Goal: Task Accomplishment & Management: Use online tool/utility

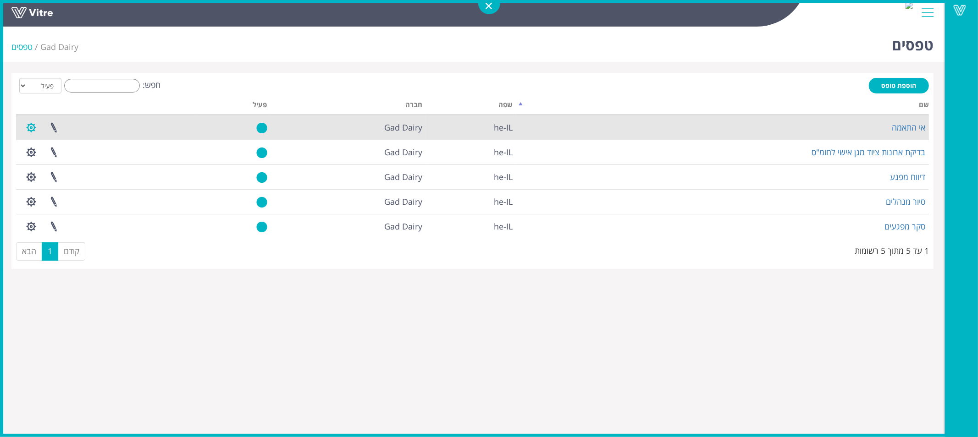
click at [29, 128] on button "button" at bounding box center [31, 128] width 23 height 24
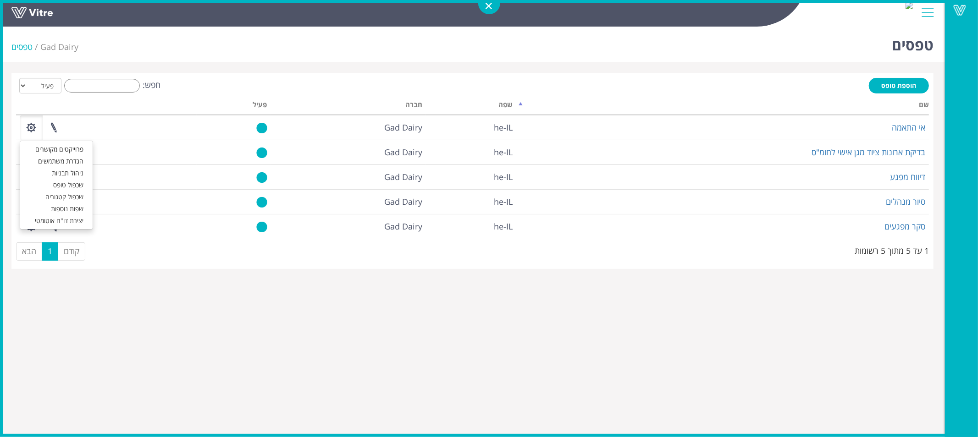
click at [688, 76] on div "הוספת טופס חפש: הכל פעיל לא פעיל מעבד... שם שפה חברה פעיל אי התאמה he-IL Gad Da…" at bounding box center [472, 171] width 922 height 196
click at [917, 102] on th "שם" at bounding box center [722, 106] width 413 height 17
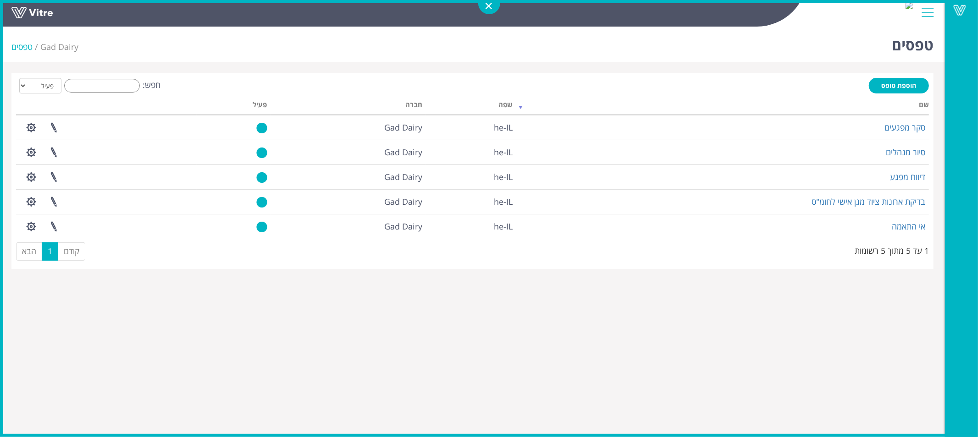
click at [869, 102] on th "שם" at bounding box center [722, 106] width 413 height 17
click at [915, 104] on th "שם" at bounding box center [722, 106] width 413 height 17
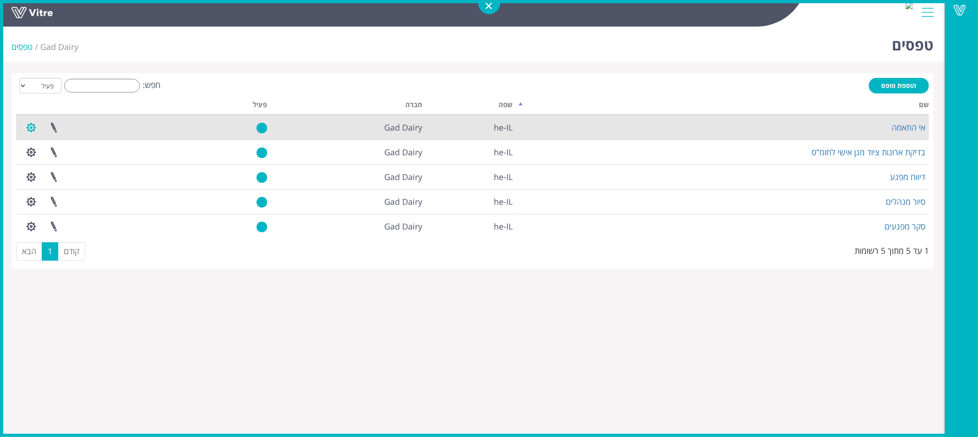
click at [26, 126] on button "button" at bounding box center [31, 128] width 23 height 24
click at [917, 127] on link "אי התאמה" at bounding box center [908, 127] width 33 height 11
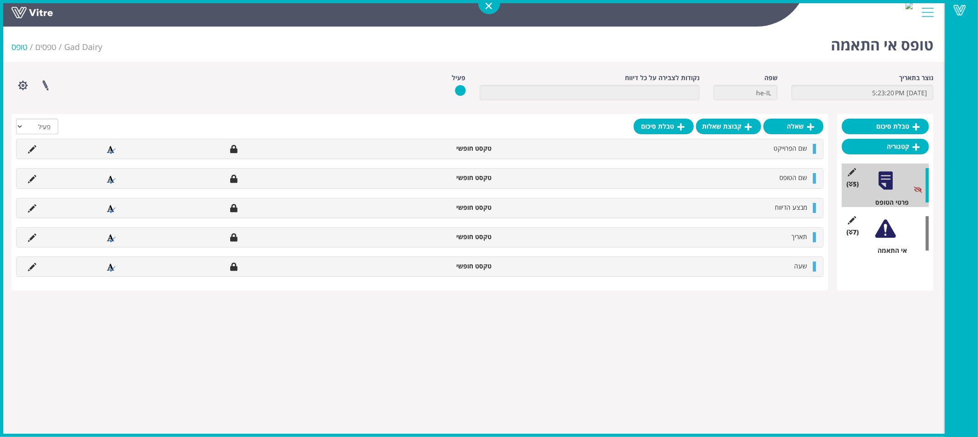
click at [886, 231] on div at bounding box center [885, 229] width 21 height 21
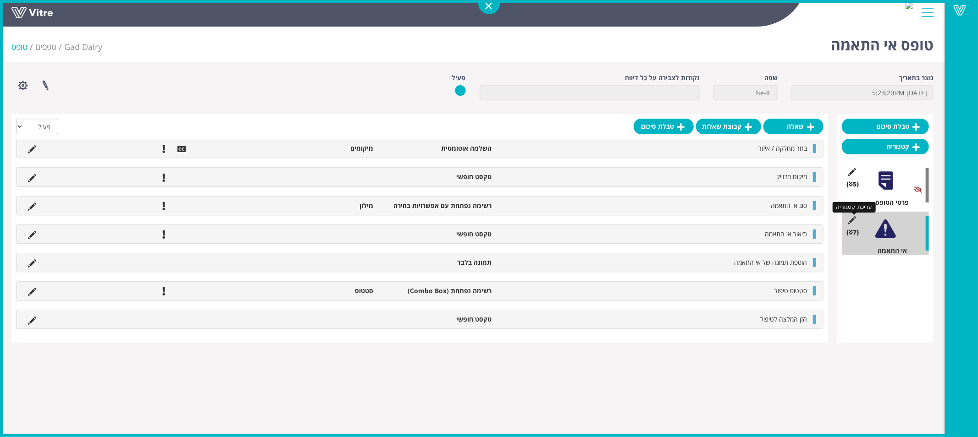
click at [853, 219] on icon at bounding box center [851, 220] width 11 height 8
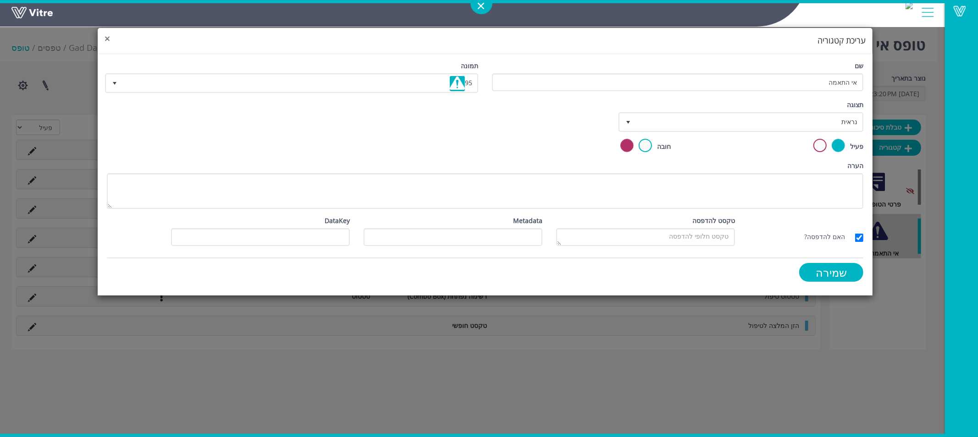
click at [106, 40] on span "×" at bounding box center [108, 38] width 6 height 13
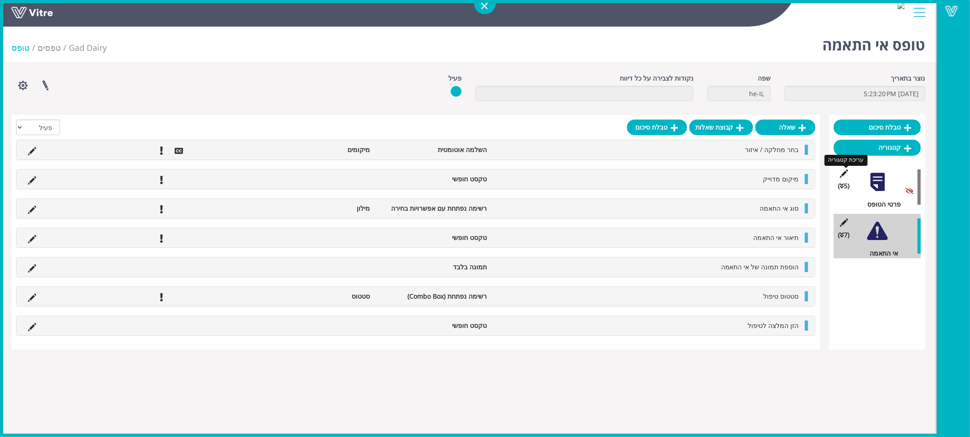
click at [847, 171] on icon at bounding box center [843, 174] width 11 height 8
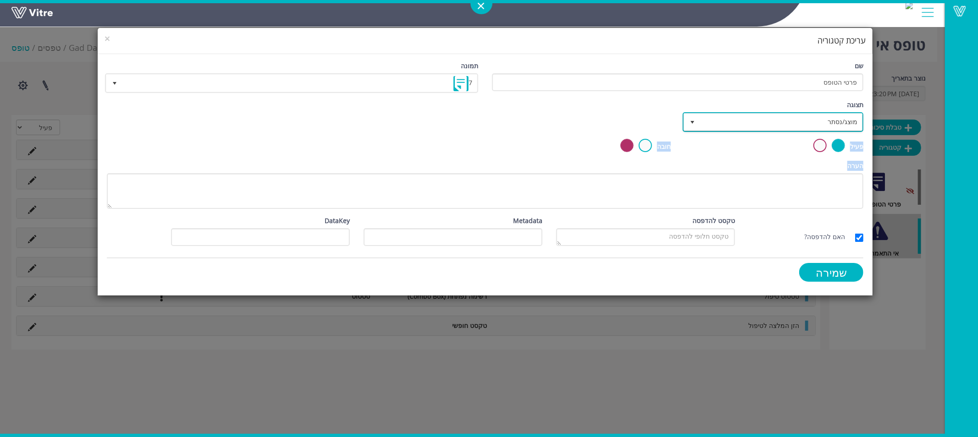
drag, startPoint x: 783, startPoint y: 125, endPoint x: 773, endPoint y: 160, distance: 36.6
click at [773, 160] on form "שם פרטי הטופס תמונה 7 7 תצוגה מוצג/נסתר true בחר תנאי כאשר כל הקודמות נענו 0 בח…" at bounding box center [485, 175] width 757 height 228
click at [106, 39] on span "×" at bounding box center [108, 38] width 6 height 13
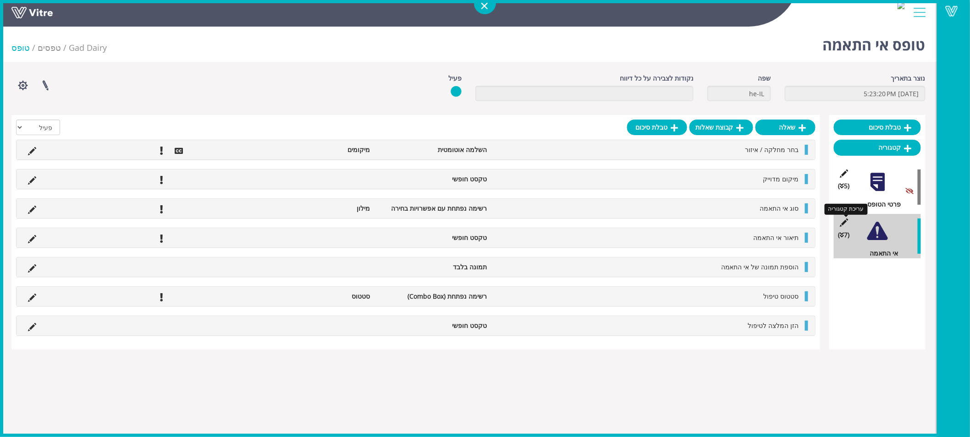
click at [847, 219] on icon at bounding box center [843, 223] width 11 height 8
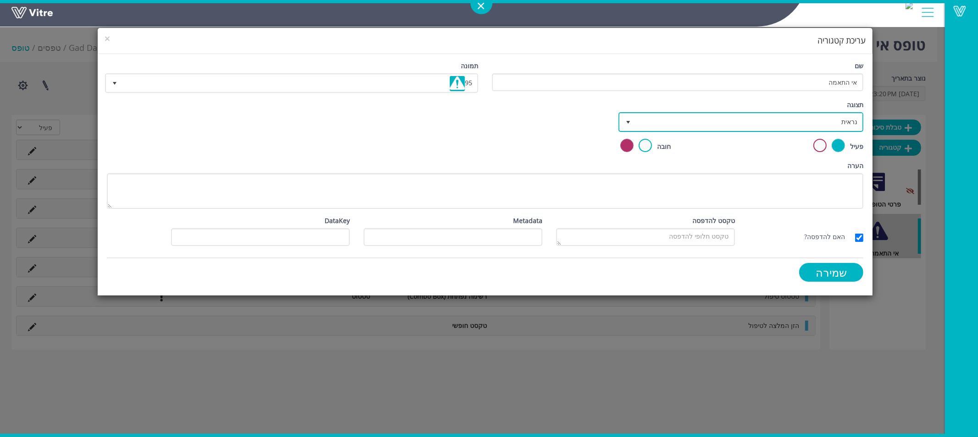
click at [725, 127] on span "נראית" at bounding box center [749, 122] width 226 height 17
click at [468, 130] on div "תצוגה נראית 0 קביעת משך דקות 0 קבע חוקיות קביעת משך" at bounding box center [485, 119] width 771 height 39
click at [107, 38] on span "×" at bounding box center [108, 38] width 6 height 13
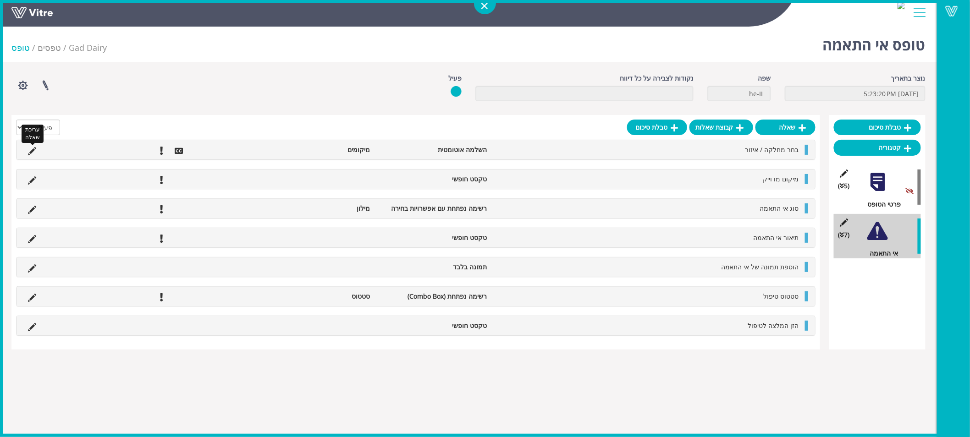
click at [30, 154] on icon at bounding box center [32, 151] width 8 height 8
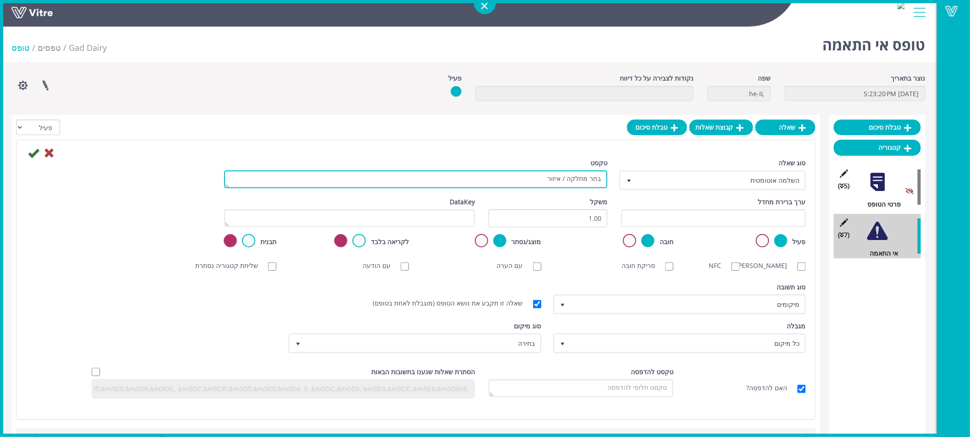
drag, startPoint x: 602, startPoint y: 180, endPoint x: 539, endPoint y: 179, distance: 63.3
click at [539, 179] on textarea "בחר מחלקה / איזור" at bounding box center [415, 180] width 383 height 18
click at [580, 184] on textarea "בחר מחלקה / איזור" at bounding box center [415, 180] width 383 height 18
click at [562, 182] on textarea "בחר מחלקה / איזור" at bounding box center [415, 180] width 383 height 18
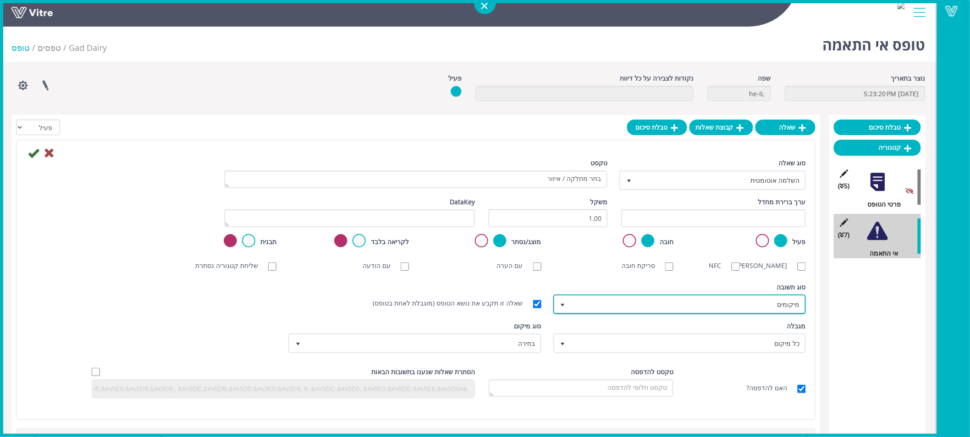
click at [738, 307] on span "מיקומים" at bounding box center [688, 304] width 234 height 17
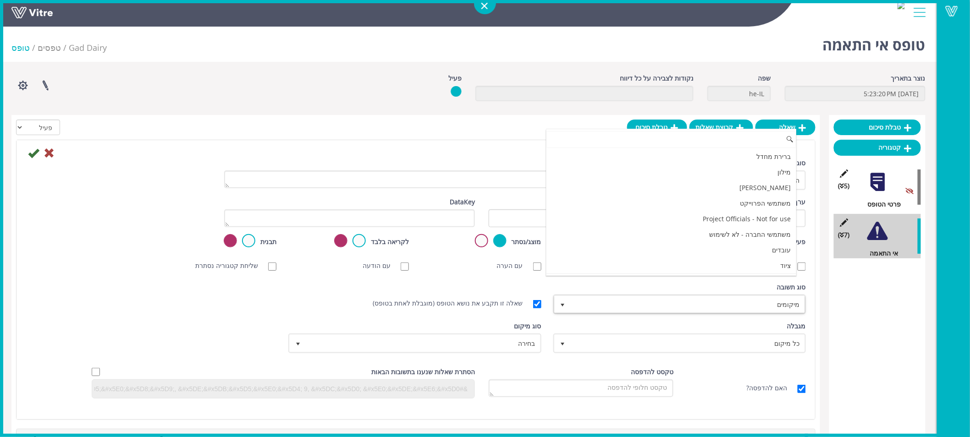
scroll to position [16, 0]
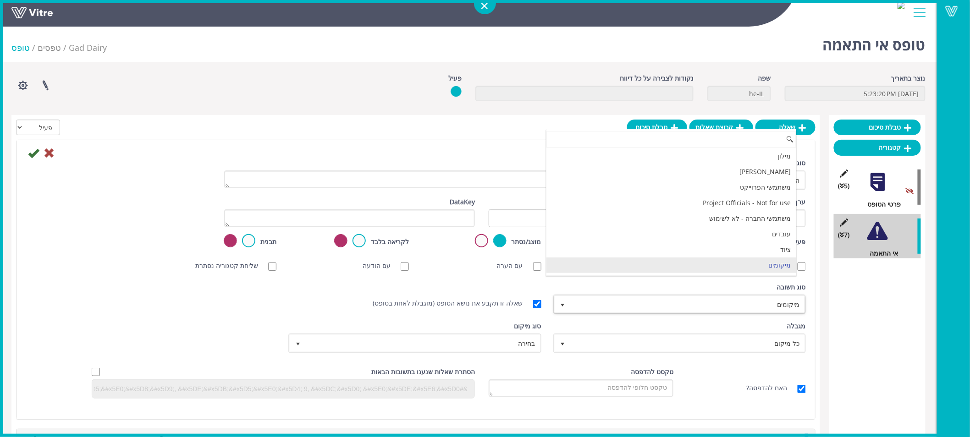
click at [812, 280] on div "סוג שאלה השלמה אוטומטית 11 טקסט בחר מחלקה / איזור ערך ברירת מחדל משקל 1.00 Data…" at bounding box center [416, 279] width 799 height 279
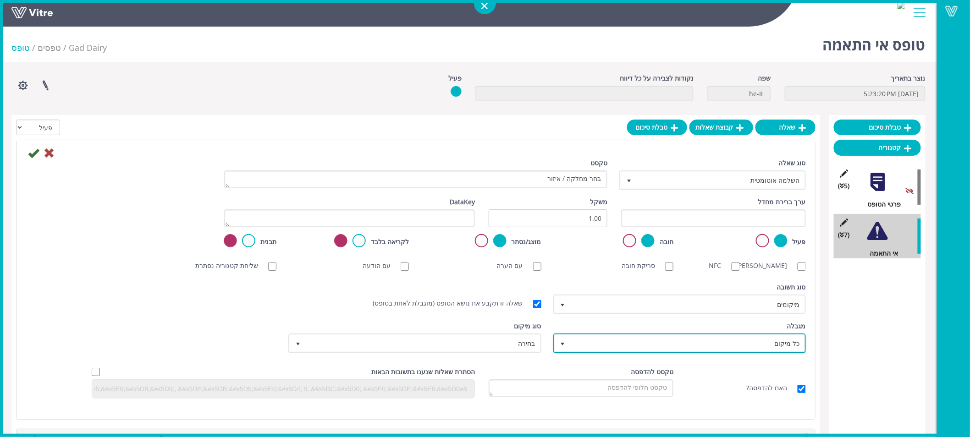
click at [772, 346] on span "כל מיקום" at bounding box center [688, 343] width 234 height 17
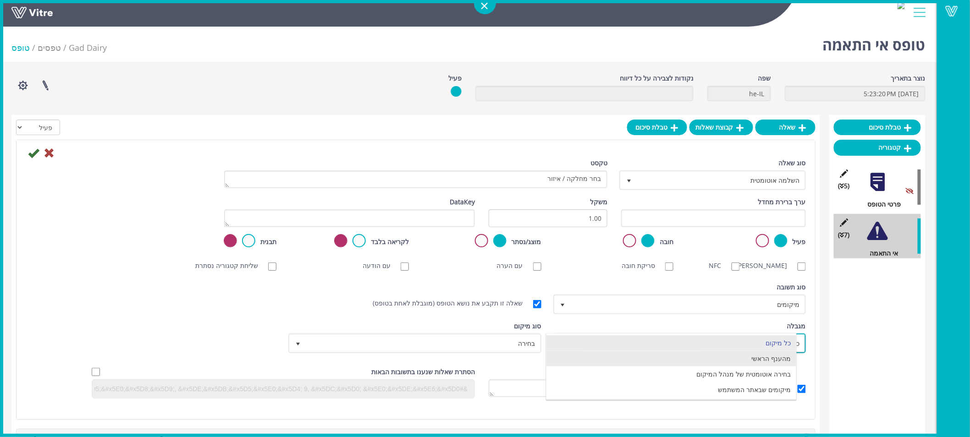
click at [758, 361] on li "מהענף הראשי" at bounding box center [671, 359] width 250 height 16
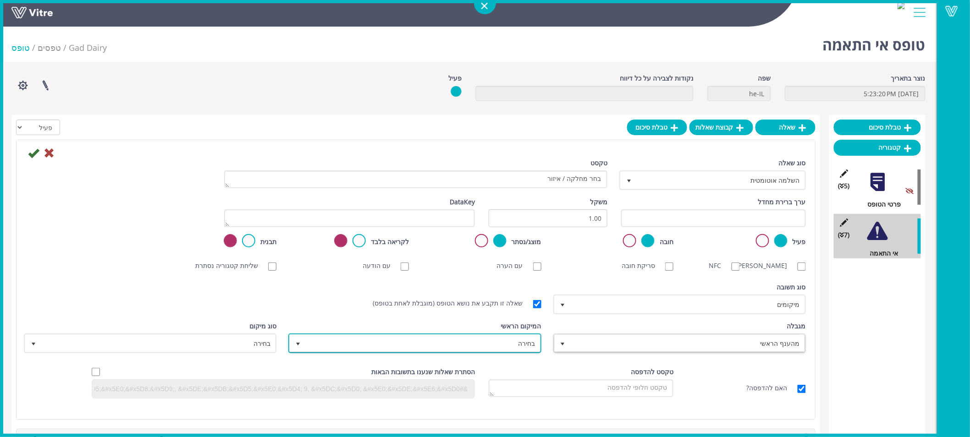
click at [493, 337] on span "בחירה" at bounding box center [423, 343] width 234 height 17
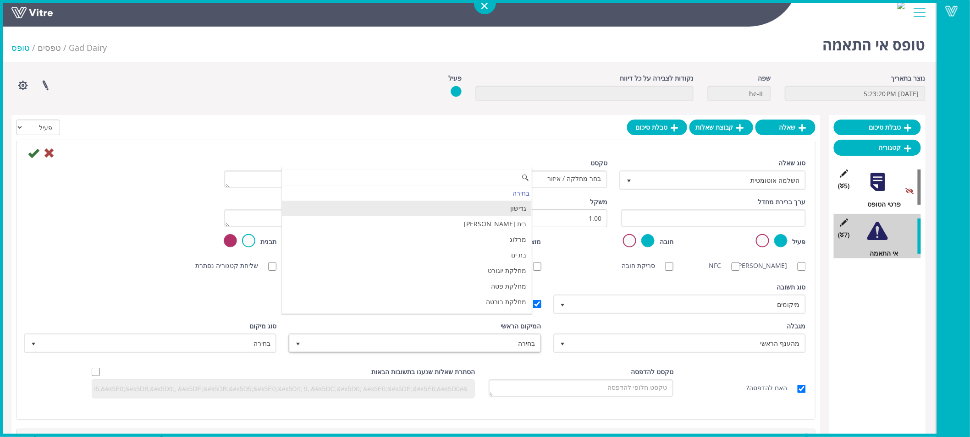
scroll to position [0, 0]
click at [467, 236] on li "בית [PERSON_NAME]" at bounding box center [407, 239] width 250 height 16
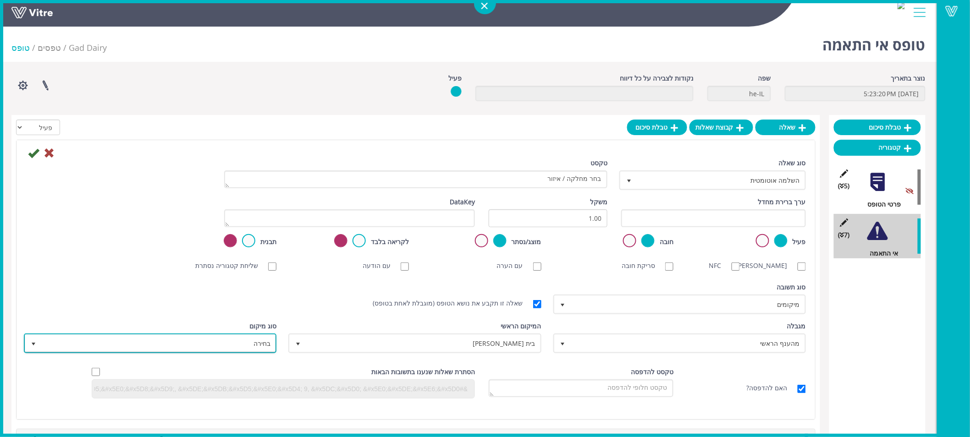
click at [262, 344] on span "בחירה" at bounding box center [158, 343] width 234 height 17
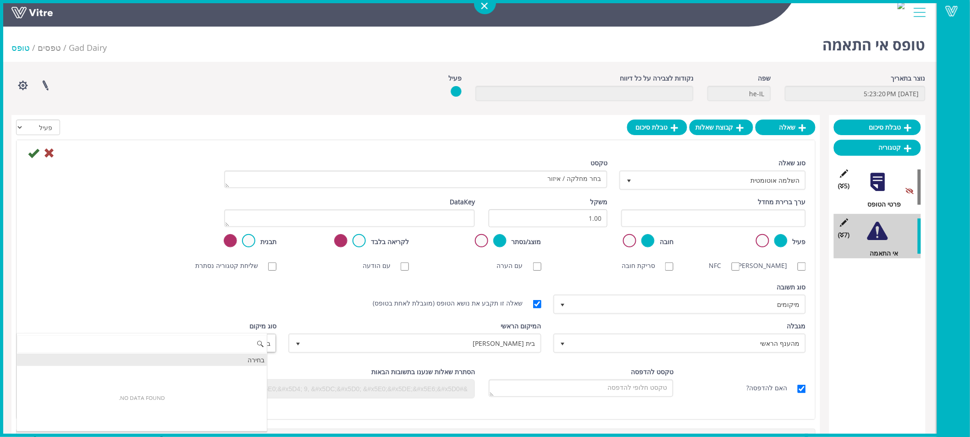
click at [259, 358] on div "בחירה" at bounding box center [142, 360] width 250 height 12
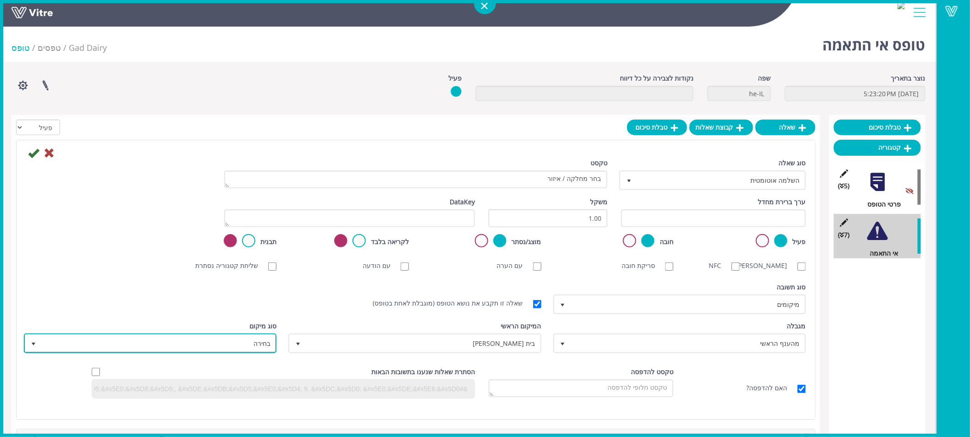
click at [253, 336] on span "בחירה" at bounding box center [158, 343] width 234 height 17
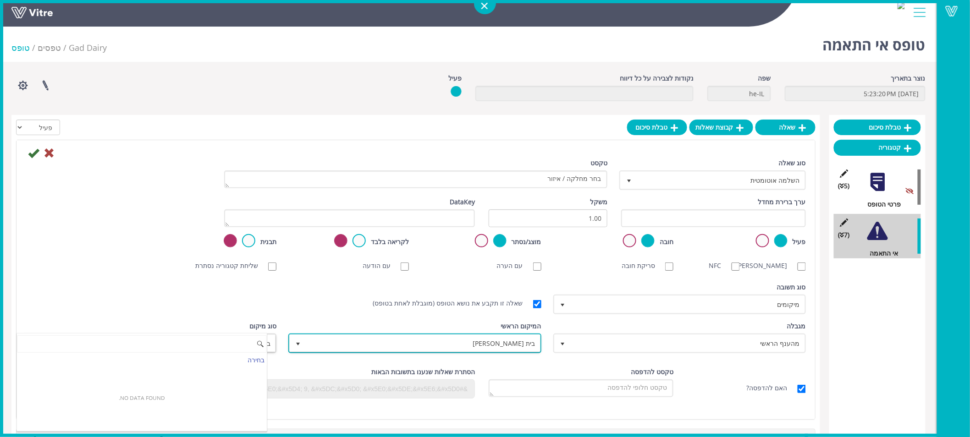
click at [332, 342] on span "בית [PERSON_NAME]" at bounding box center [423, 343] width 234 height 17
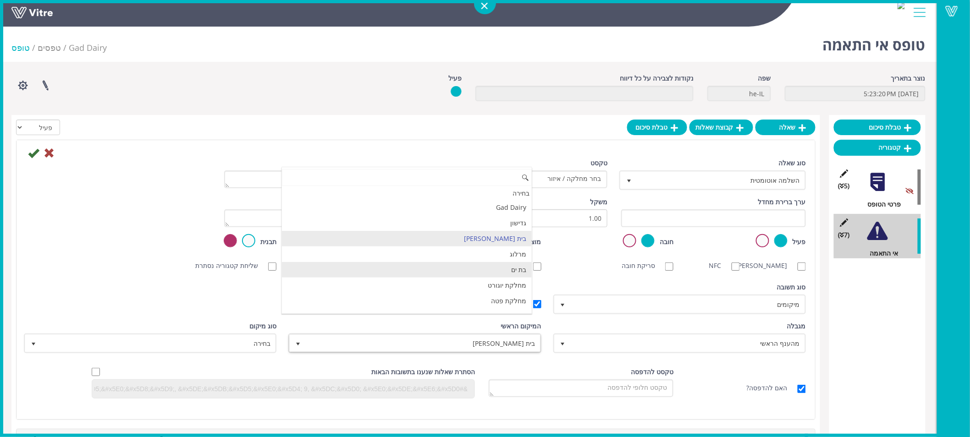
click at [390, 268] on li "בת ים" at bounding box center [407, 270] width 250 height 16
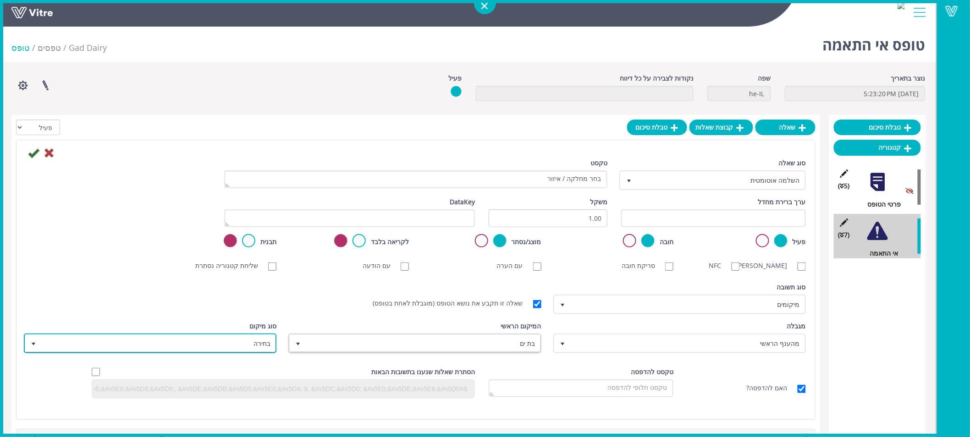
click at [258, 336] on span "בחירה" at bounding box center [158, 343] width 234 height 17
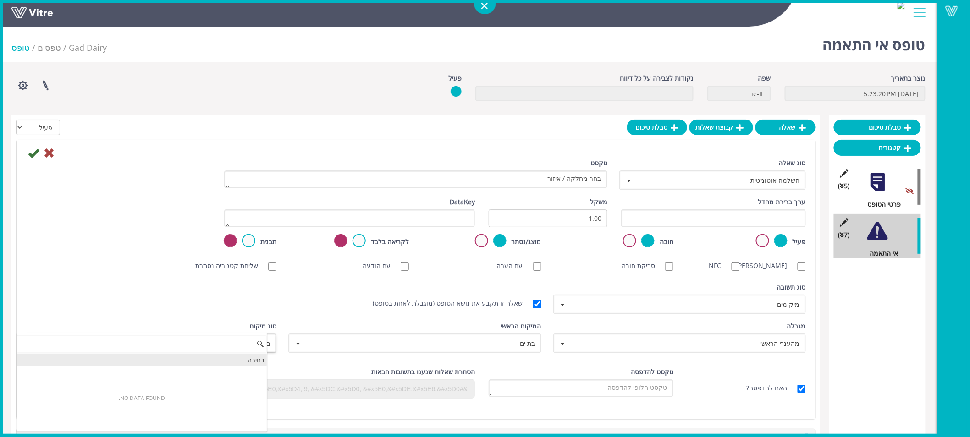
click at [246, 360] on div "בחירה" at bounding box center [142, 360] width 250 height 12
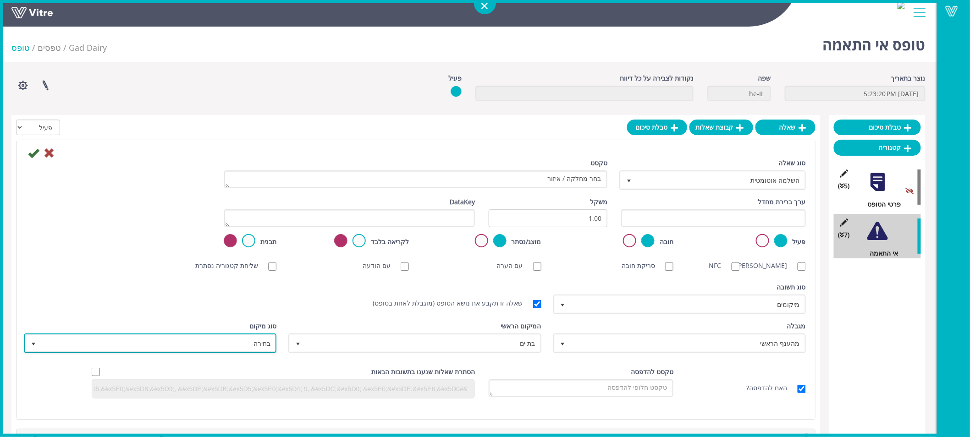
click at [239, 349] on span "בחירה" at bounding box center [158, 343] width 234 height 17
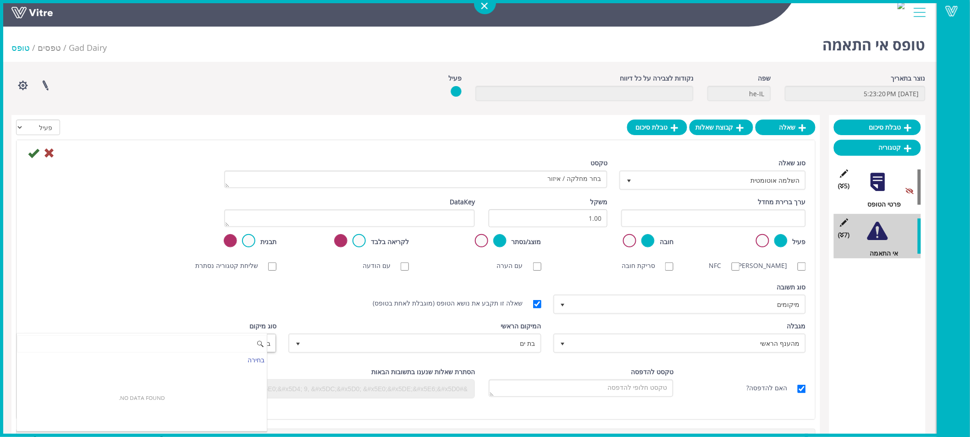
click at [189, 336] on input at bounding box center [142, 344] width 250 height 17
click at [189, 314] on div "סוג [PERSON_NAME] ברירת מחדל 0 סוג [PERSON_NAME] מיקומים 8 מודול בחירה שאלה זו …" at bounding box center [416, 301] width 794 height 39
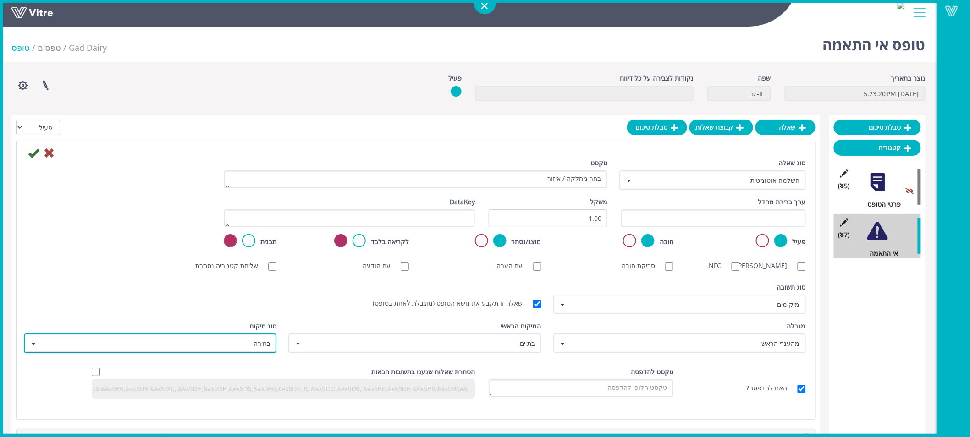
click at [198, 342] on span "בחירה" at bounding box center [158, 343] width 234 height 17
click at [153, 306] on div "סוג [PERSON_NAME] ברירת מחדל 0 סוג [PERSON_NAME] מיקומים 8 מודול בחירה שאלה זו …" at bounding box center [416, 301] width 794 height 39
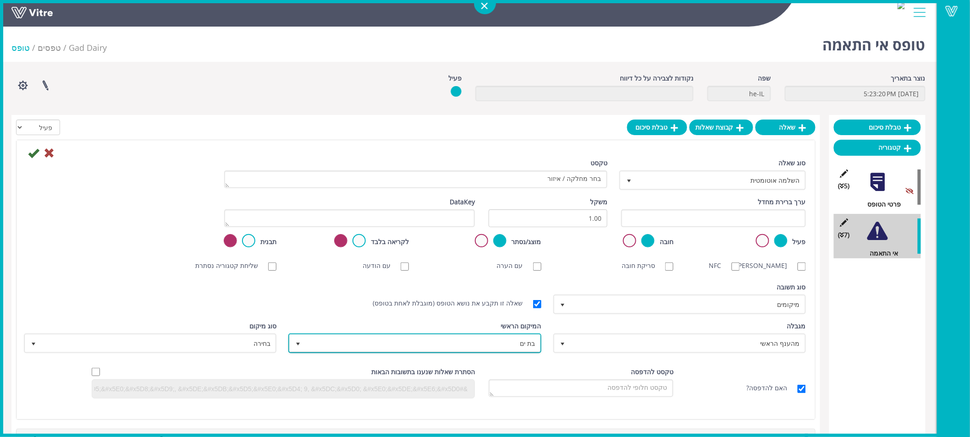
click at [304, 349] on span "select" at bounding box center [298, 343] width 17 height 17
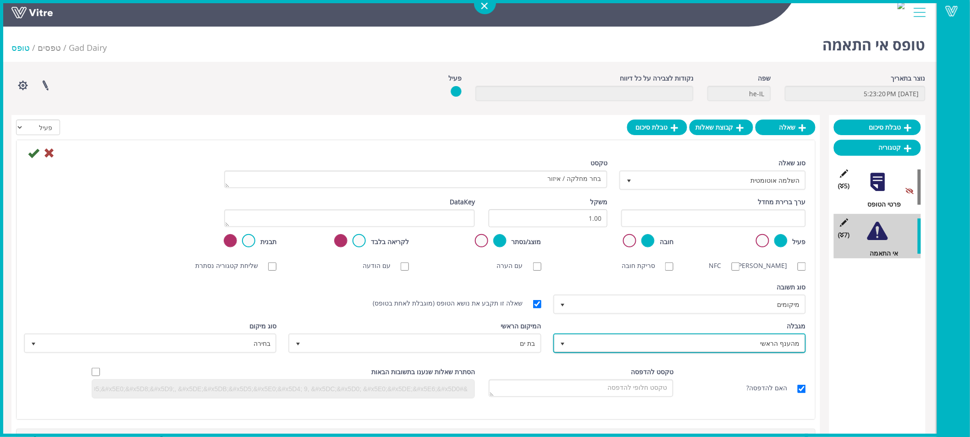
click at [594, 335] on span "מהענף הראשי" at bounding box center [688, 343] width 234 height 17
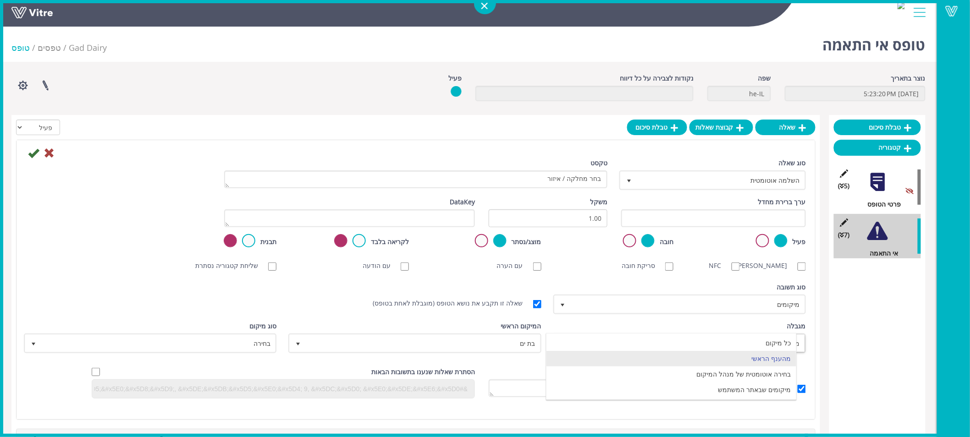
click at [580, 325] on div "מגבלה מהענף הראשי 1" at bounding box center [680, 337] width 251 height 32
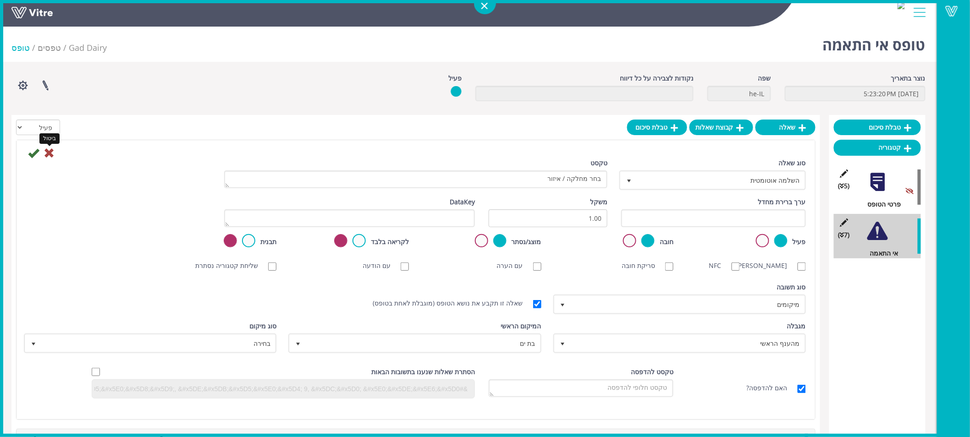
click at [53, 153] on icon at bounding box center [49, 153] width 11 height 11
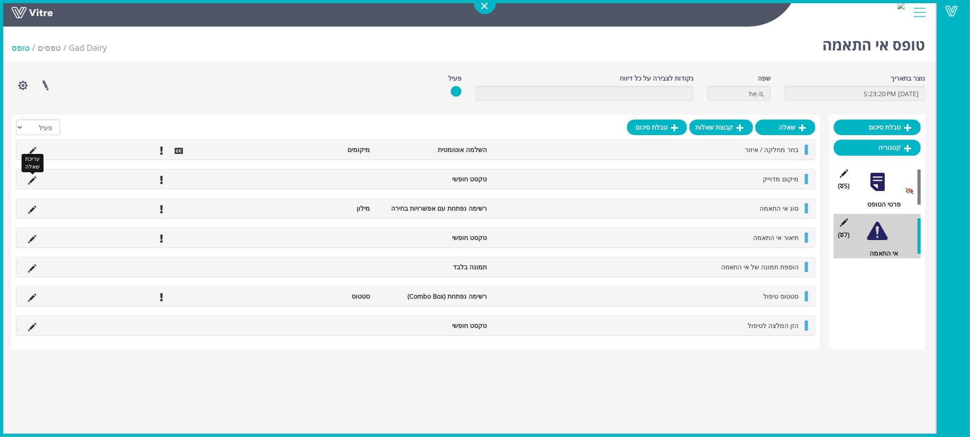
click at [28, 181] on icon at bounding box center [32, 180] width 8 height 8
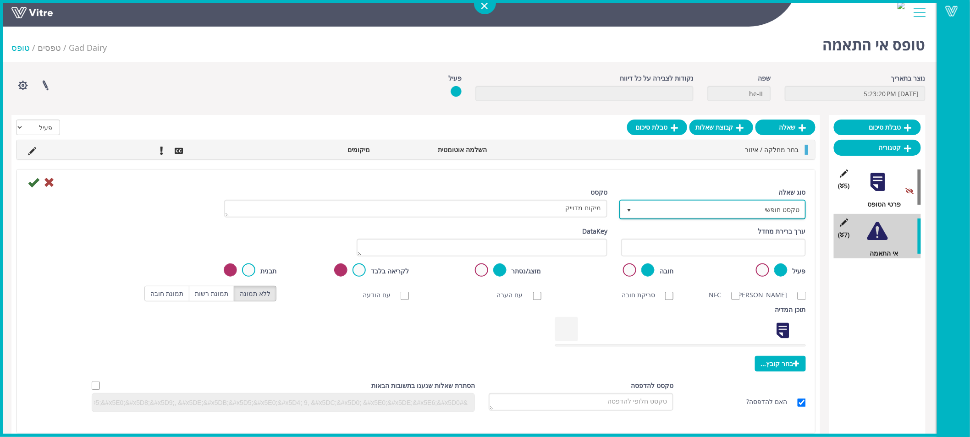
click at [685, 214] on span "טקסט חופשי" at bounding box center [721, 209] width 168 height 17
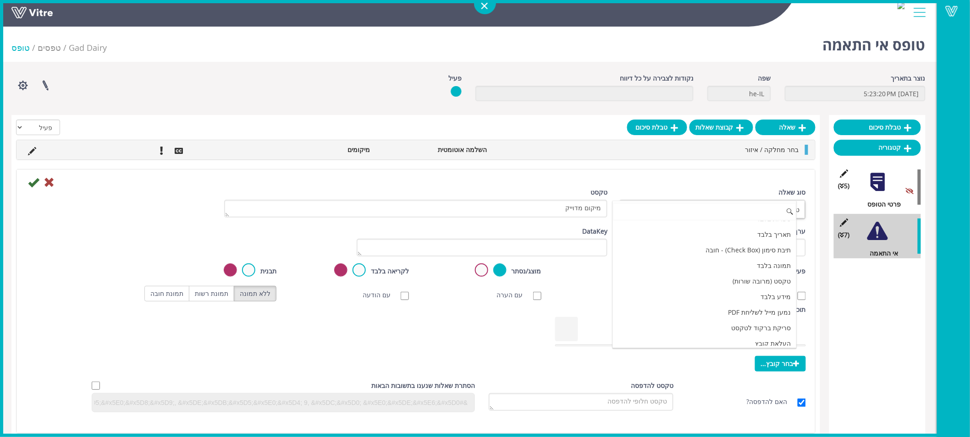
scroll to position [181, 0]
click at [694, 270] on li "טקסט (מרובה שורות)" at bounding box center [705, 267] width 184 height 16
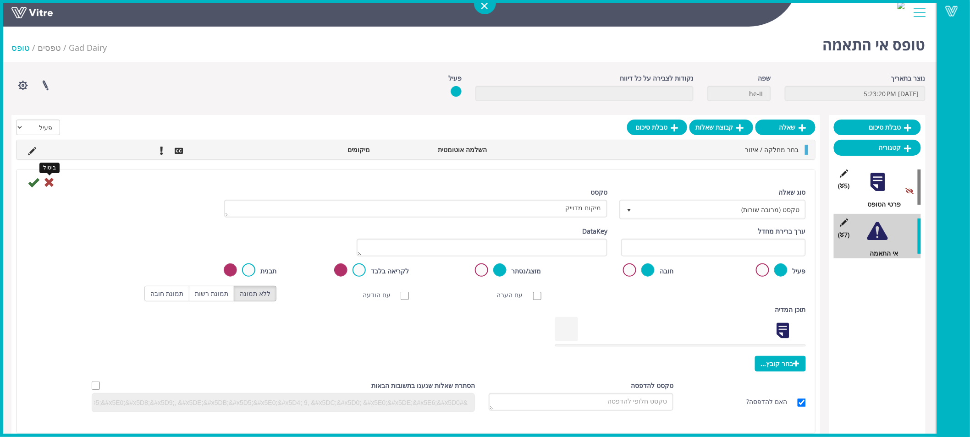
click at [49, 185] on icon at bounding box center [49, 182] width 11 height 11
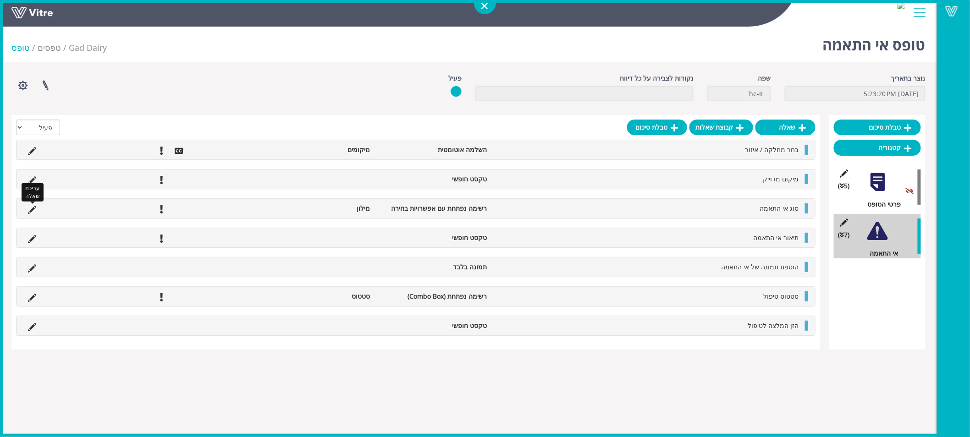
click at [33, 211] on icon at bounding box center [32, 210] width 8 height 8
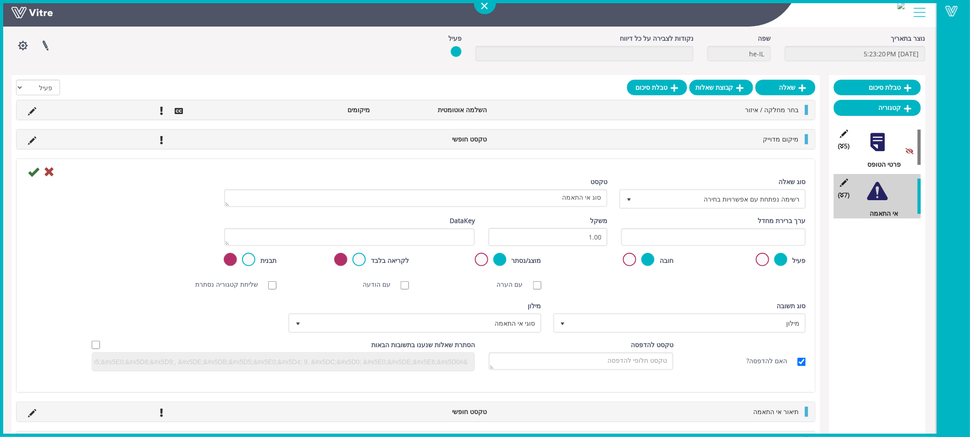
scroll to position [51, 0]
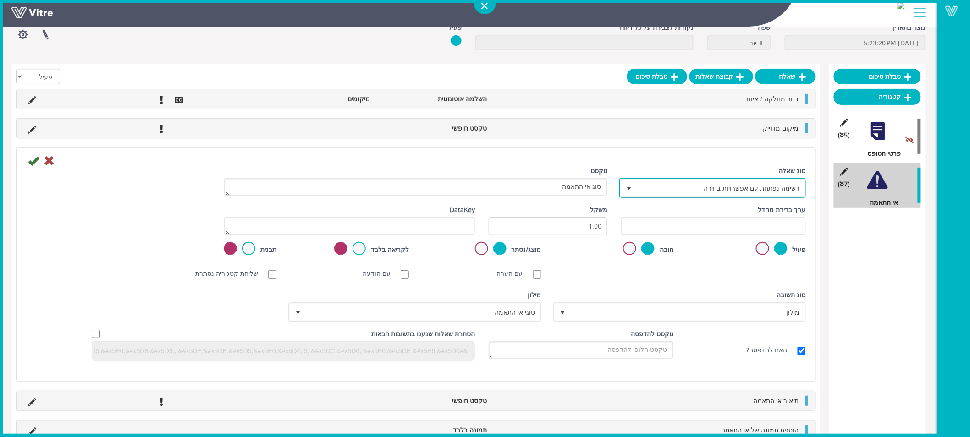
click at [731, 191] on span "רשימה נפתחת עם אפשרויות בחירה" at bounding box center [721, 188] width 168 height 17
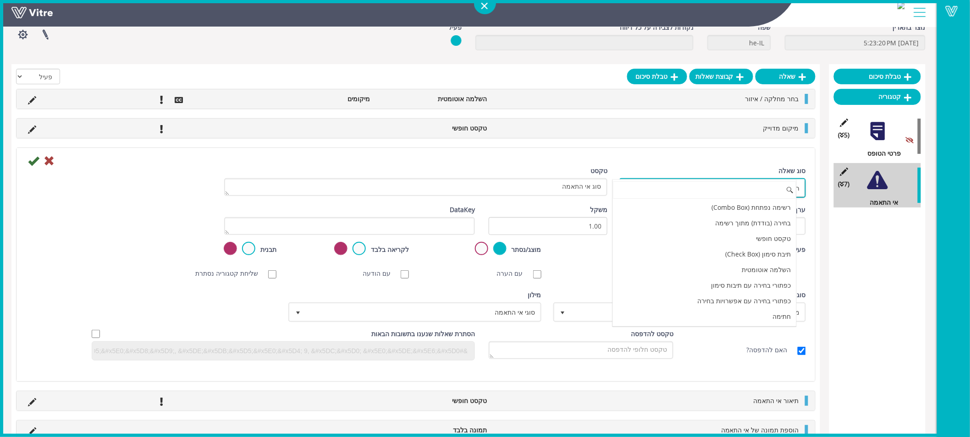
scroll to position [32, 0]
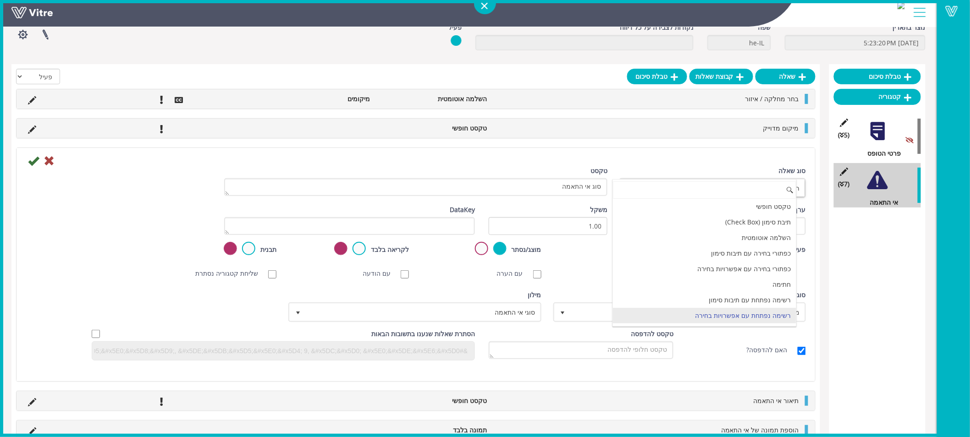
click at [717, 166] on div "סוג שאלה רשימה נפתחת עם אפשרויות בחירה 16" at bounding box center [713, 182] width 185 height 32
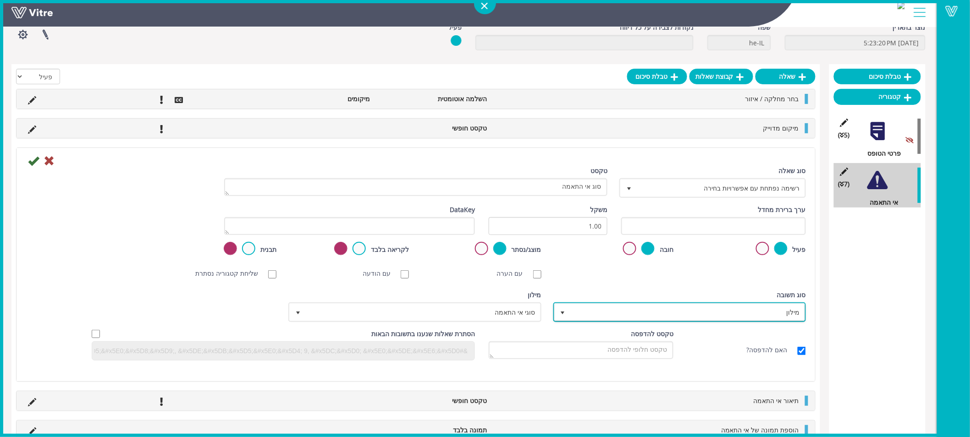
click at [733, 317] on span "מילון" at bounding box center [688, 312] width 234 height 17
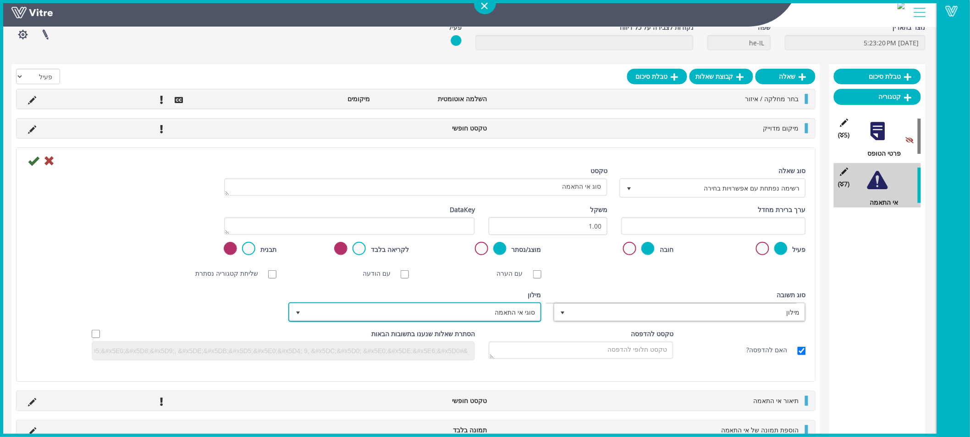
click at [443, 314] on span "סוגי אי התאמה" at bounding box center [423, 312] width 234 height 17
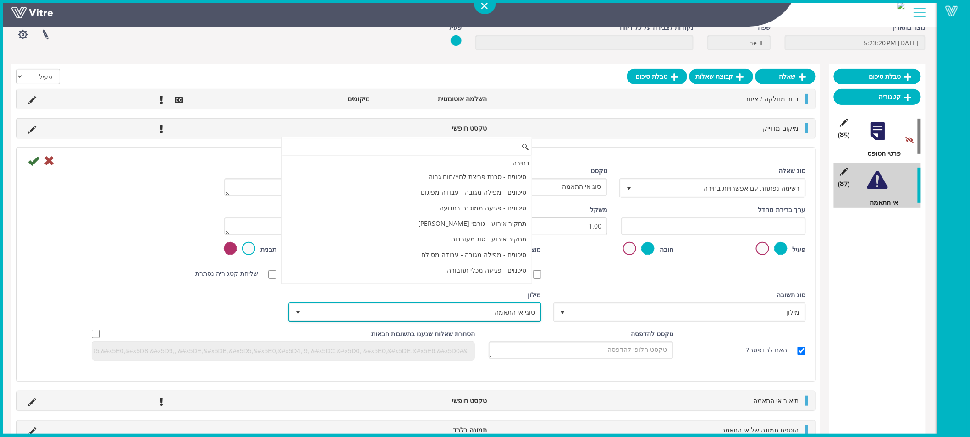
scroll to position [1094, 0]
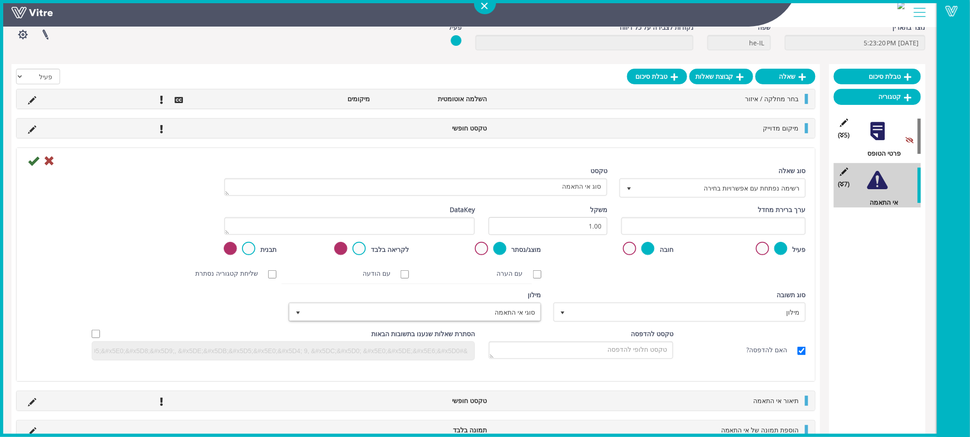
click at [600, 277] on div "[PERSON_NAME] NFC סריקת חובה עם הערה עם הודעה שליחת קטגוריה נסתרת ללא תמונה תמו…" at bounding box center [416, 273] width 794 height 19
click at [746, 185] on span "רשימה נפתחת עם אפשרויות בחירה" at bounding box center [721, 188] width 168 height 17
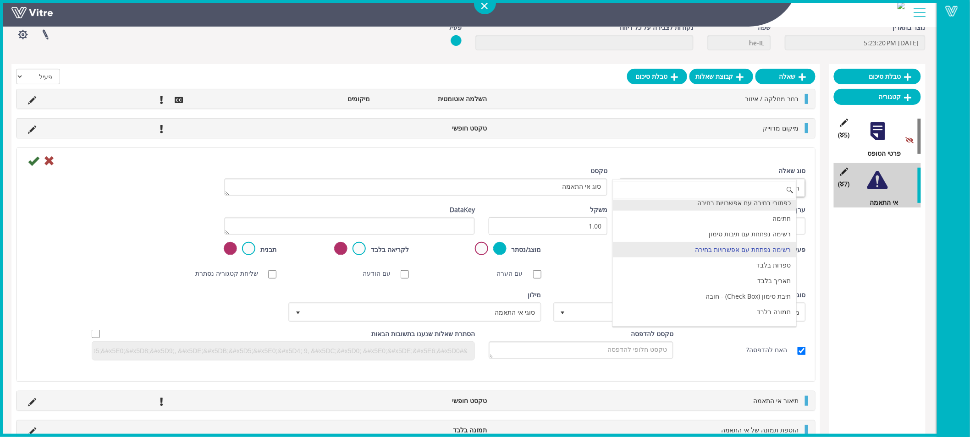
scroll to position [102, 0]
click at [602, 267] on div "[PERSON_NAME] NFC סריקת חובה עם הערה עם הודעה שליחת קטגוריה נסתרת ללא תמונה תמו…" at bounding box center [416, 273] width 794 height 19
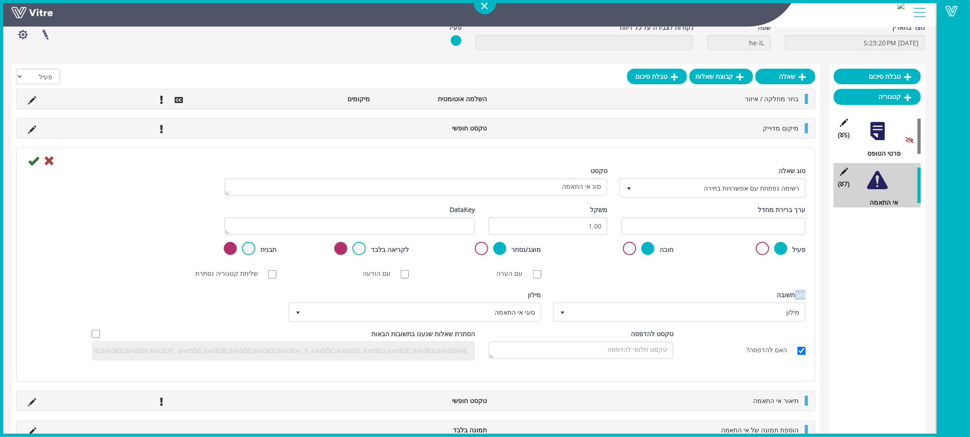
drag, startPoint x: 772, startPoint y: 281, endPoint x: 794, endPoint y: 291, distance: 23.6
click at [794, 291] on div "סוג שאלה רשימה נפתחת עם אפשרויות בחירה 16 טקסט סוג אי התאמה ערך ברירת מחדל משקל…" at bounding box center [416, 264] width 799 height 233
click at [770, 283] on div "סוג שאלה רשימה נפתחת עם אפשרויות בחירה 16 טקסט סוג אי התאמה ערך ברירת מחדל משקל…" at bounding box center [416, 267] width 780 height 202
click at [733, 188] on span "רשימה נפתחת עם אפשרויות בחירה" at bounding box center [721, 188] width 168 height 17
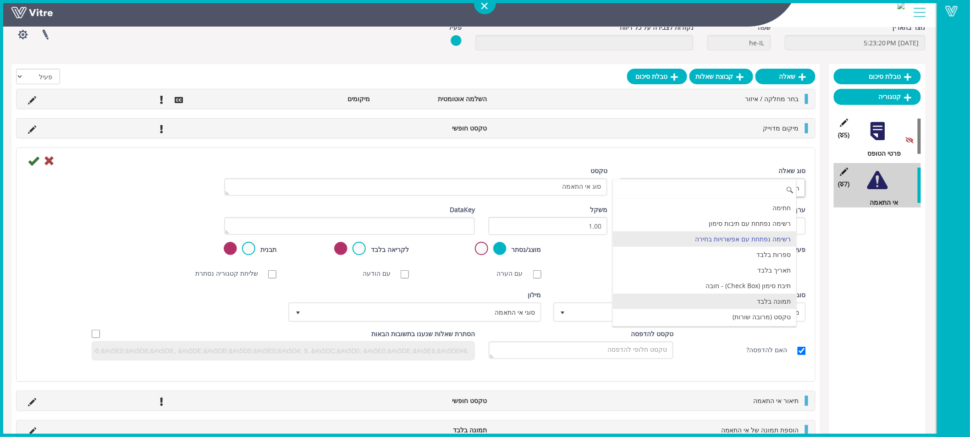
scroll to position [0, 0]
click at [810, 253] on div "פעיל" at bounding box center [746, 253] width 132 height 22
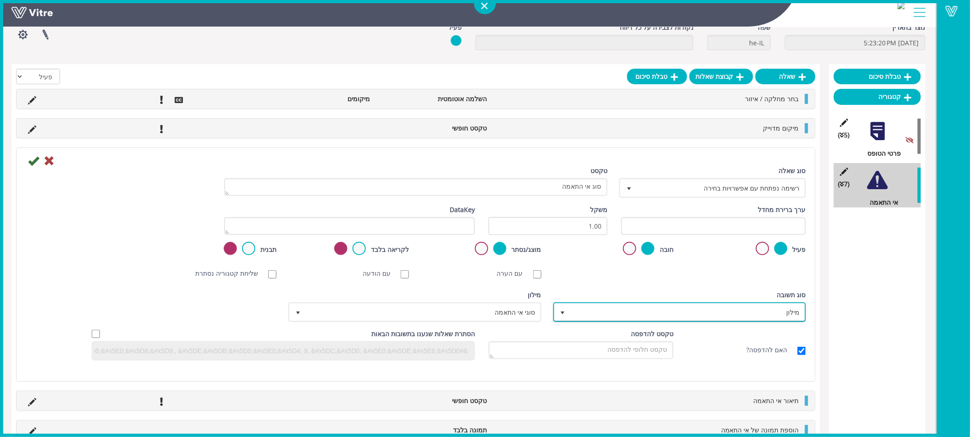
click at [739, 314] on span "מילון" at bounding box center [688, 312] width 234 height 17
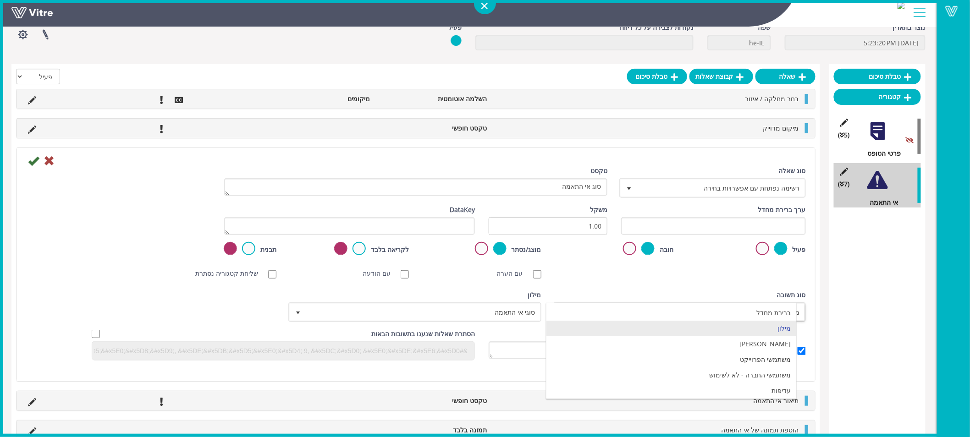
click at [725, 285] on div "סוג שאלה רשימה נפתחת עם אפשרויות בחירה 16 טקסט סוג אי התאמה ערך ברירת מחדל משקל…" at bounding box center [416, 267] width 780 height 202
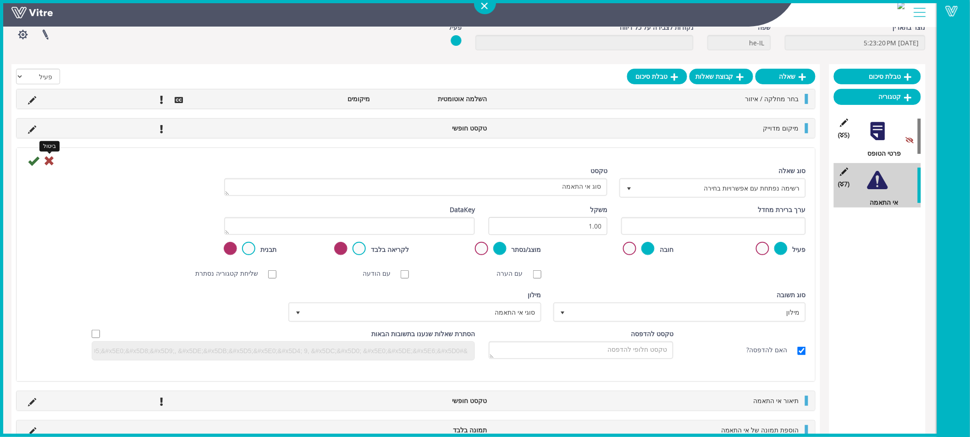
click at [49, 164] on icon at bounding box center [49, 160] width 11 height 11
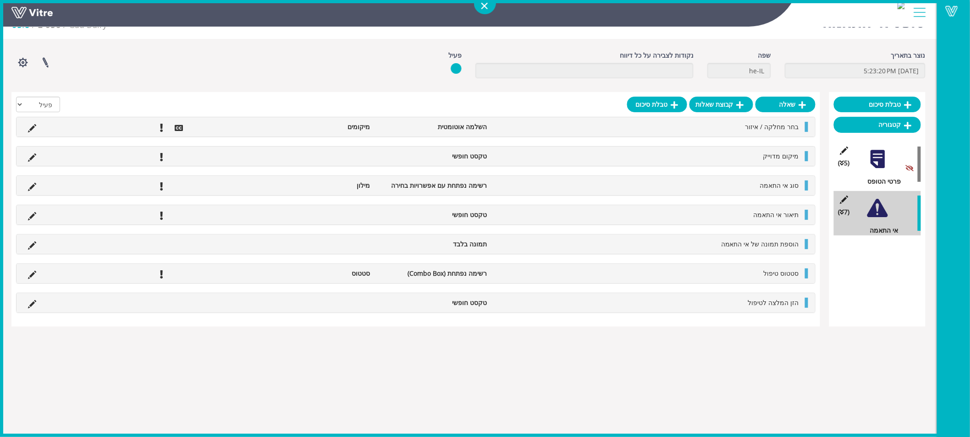
scroll to position [23, 0]
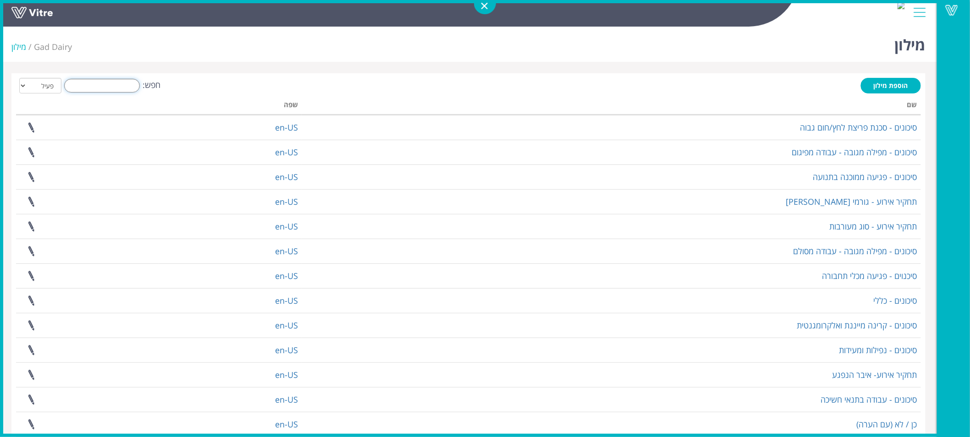
click at [114, 89] on input "חפש:" at bounding box center [102, 86] width 76 height 14
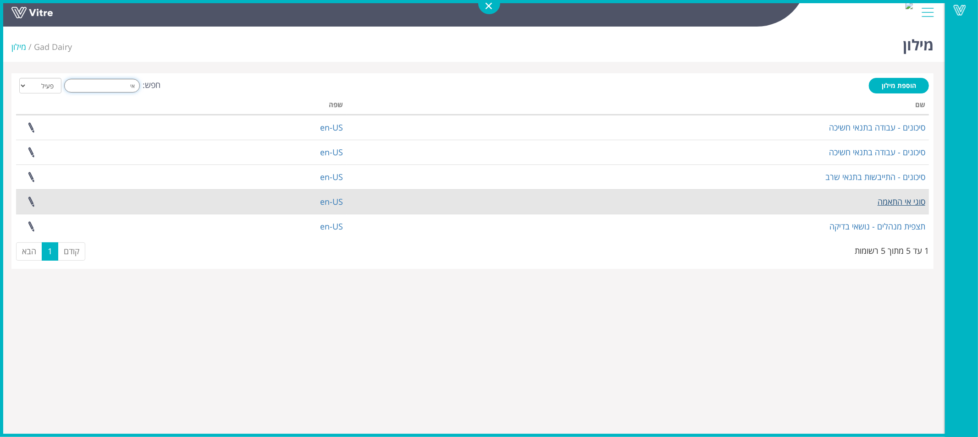
type input "אי"
click at [897, 199] on link "סוגי אי התאמה" at bounding box center [901, 201] width 48 height 11
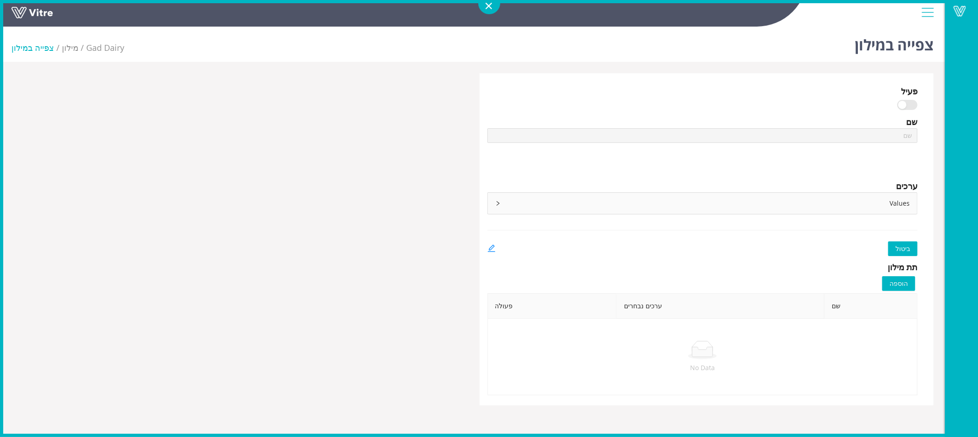
type input "סוגי אי התאמה"
click at [493, 205] on icon "right" at bounding box center [494, 204] width 6 height 6
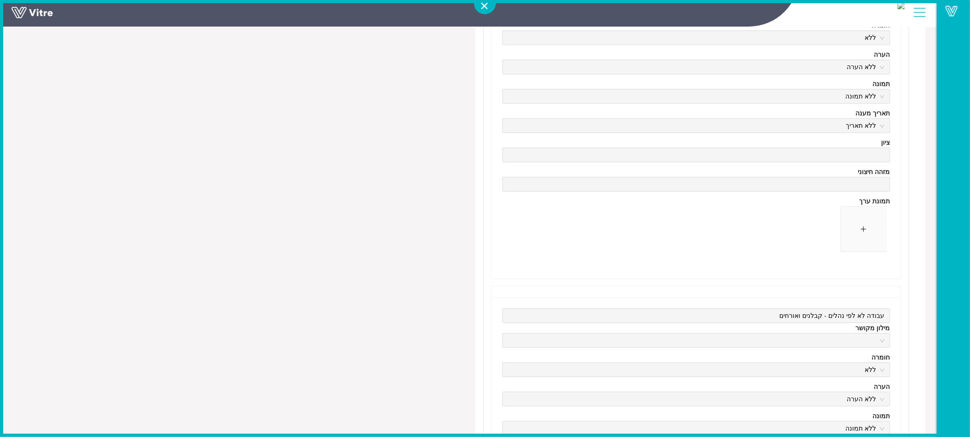
scroll to position [1019, 0]
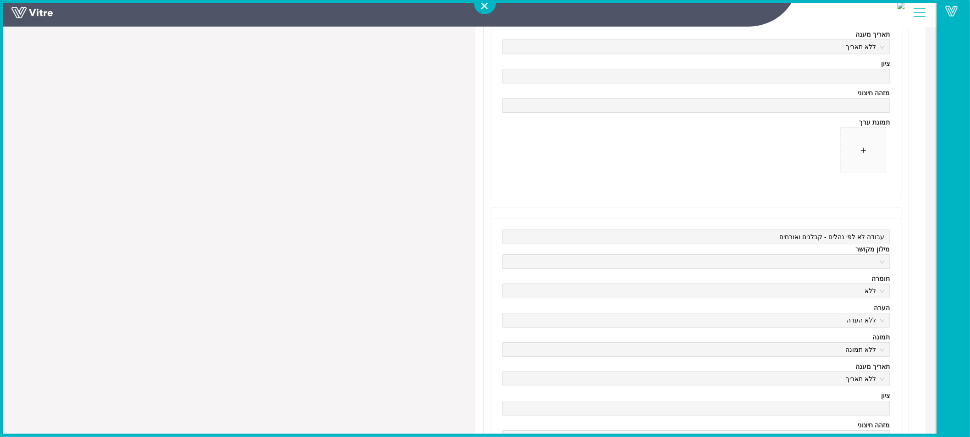
click at [579, 214] on div at bounding box center [696, 213] width 410 height 11
